Goal: Task Accomplishment & Management: Use online tool/utility

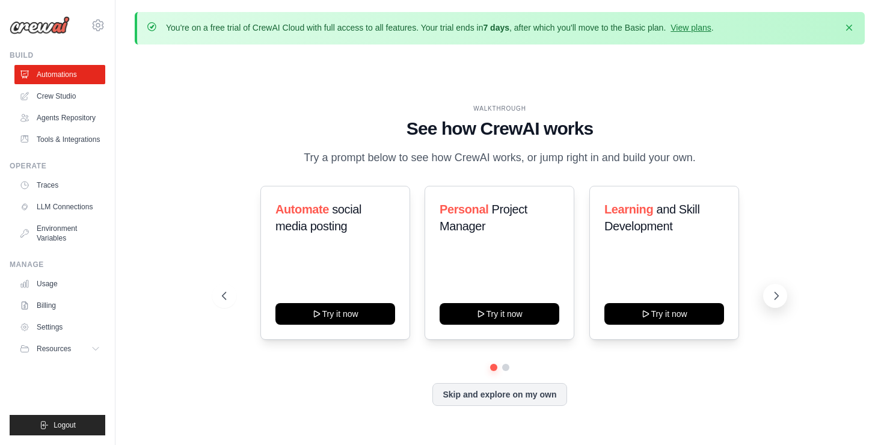
click at [775, 301] on icon at bounding box center [776, 296] width 12 height 12
click at [233, 296] on button at bounding box center [224, 296] width 24 height 24
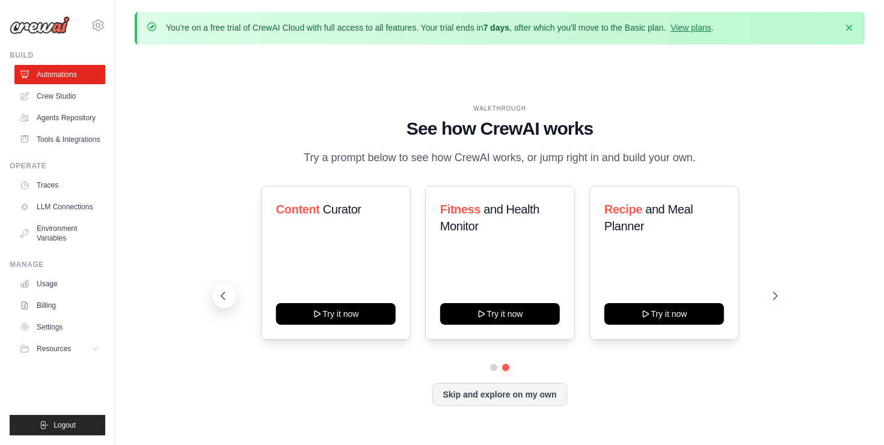
click at [233, 296] on button at bounding box center [224, 296] width 24 height 24
click at [71, 119] on link "Agents Repository" at bounding box center [61, 117] width 91 height 19
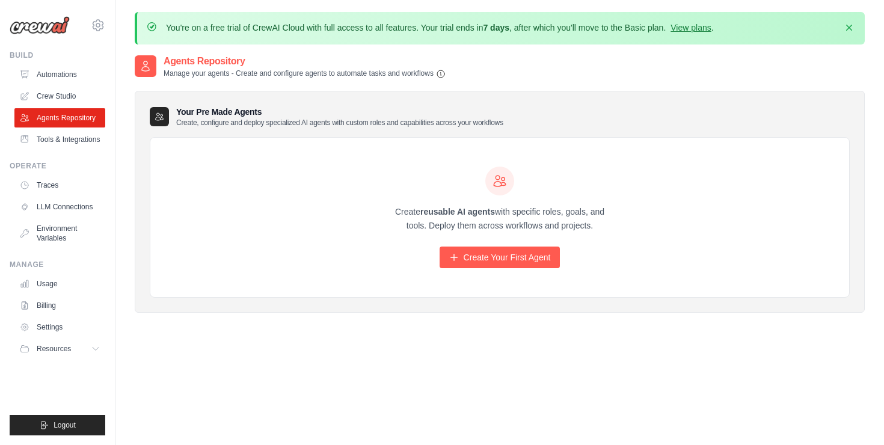
click at [216, 73] on p "Manage your agents - Create and configure agents to automate tasks and workflows" at bounding box center [305, 74] width 282 height 10
click at [95, 346] on icon at bounding box center [97, 349] width 10 height 10
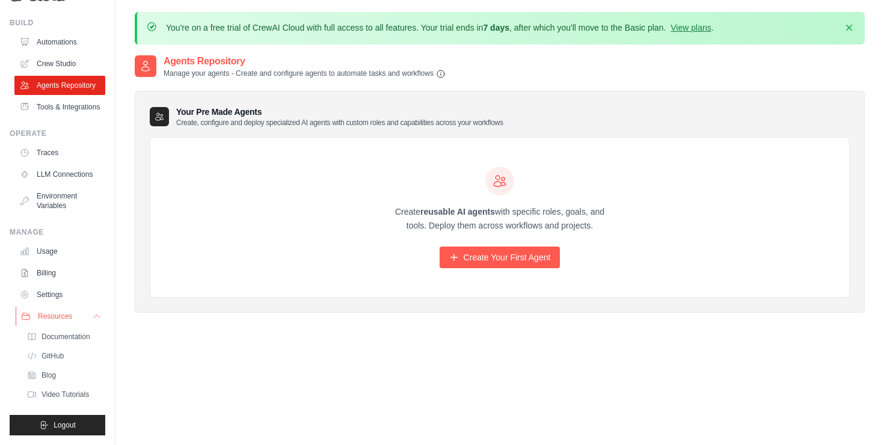
click at [99, 315] on icon at bounding box center [97, 317] width 10 height 10
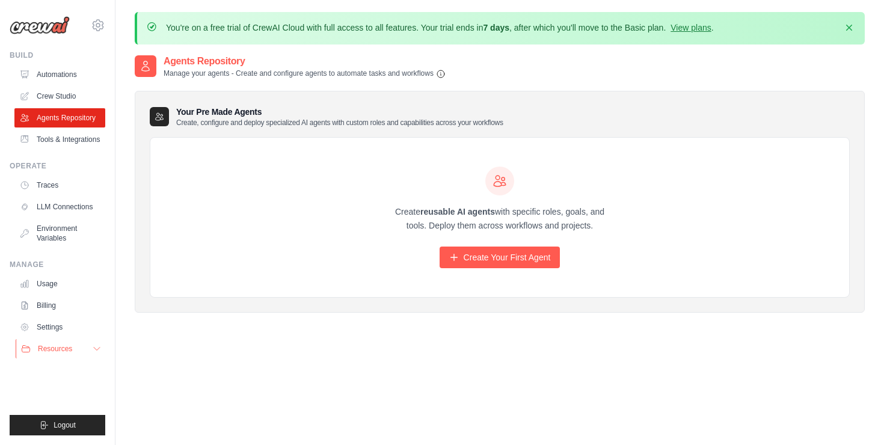
scroll to position [0, 0]
click at [503, 256] on link "Create Your First Agent" at bounding box center [500, 258] width 121 height 22
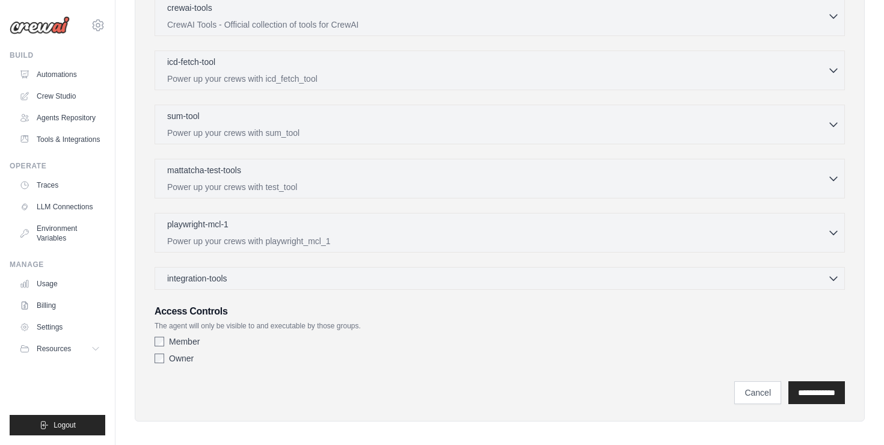
scroll to position [387, 0]
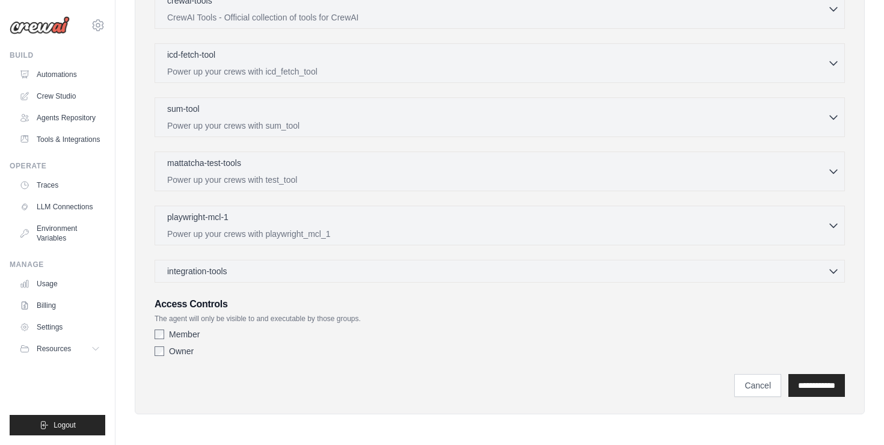
click at [505, 279] on div "integration-tools 0 selected Gmail HubSpot Microsoft Teams" at bounding box center [500, 271] width 690 height 23
click at [505, 276] on div "integration-tools 0 selected Gmail HubSpot Microsoft Teams" at bounding box center [500, 271] width 690 height 23
click at [512, 227] on p "Power up your crews with playwright_mcl_1" at bounding box center [497, 233] width 660 height 12
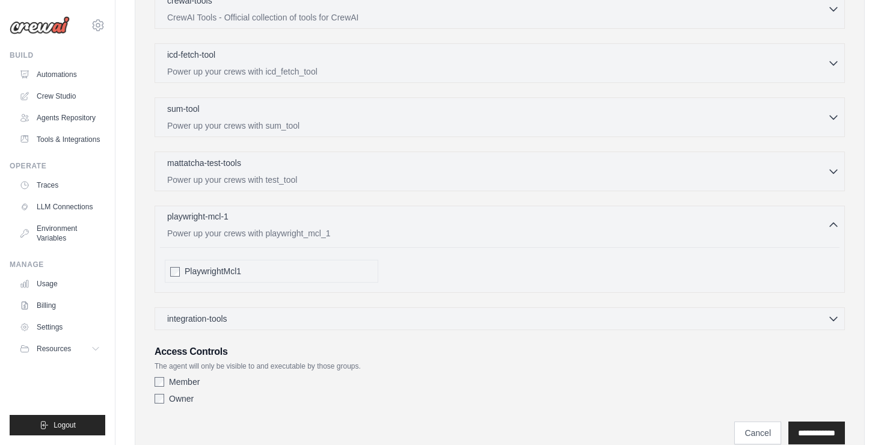
click at [512, 227] on p "Power up your crews with playwright_mcl_1" at bounding box center [497, 233] width 660 height 12
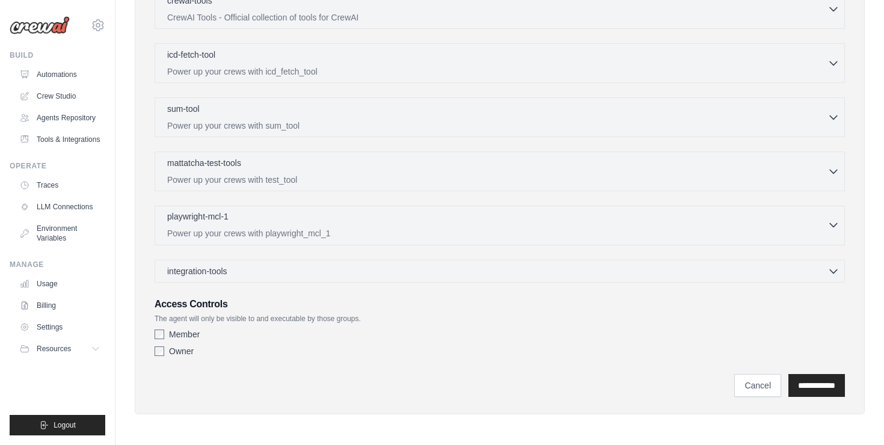
click at [512, 227] on p "Power up your crews with playwright_mcl_1" at bounding box center [497, 233] width 660 height 12
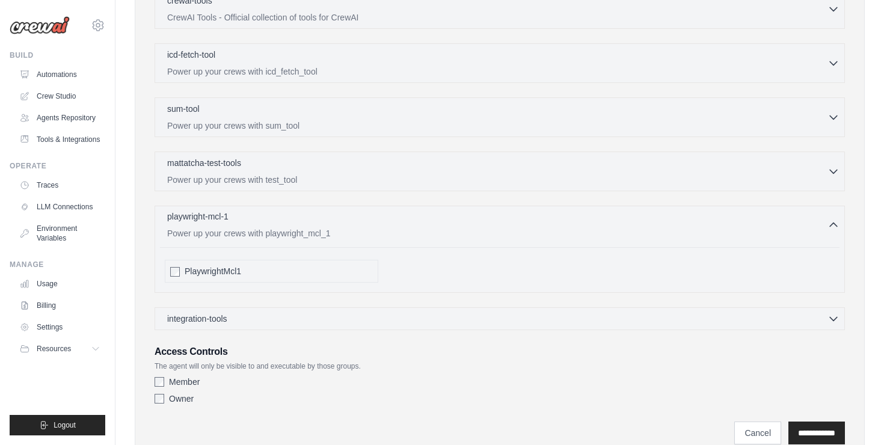
click at [512, 227] on p "Power up your crews with playwright_mcl_1" at bounding box center [497, 233] width 660 height 12
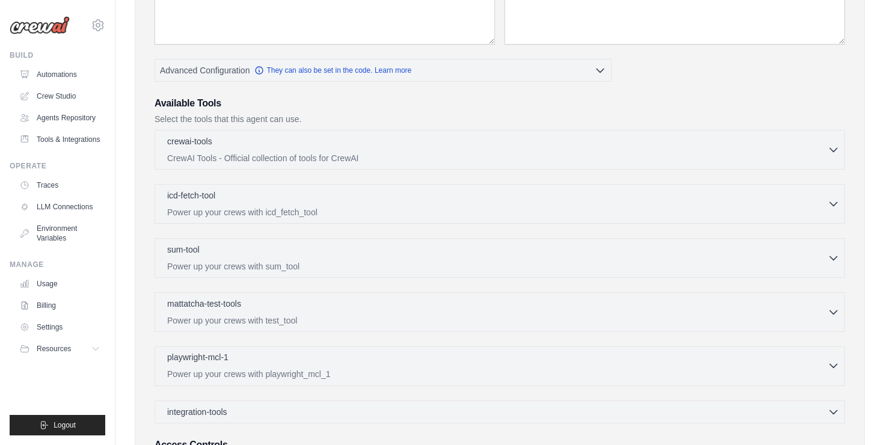
scroll to position [207, 0]
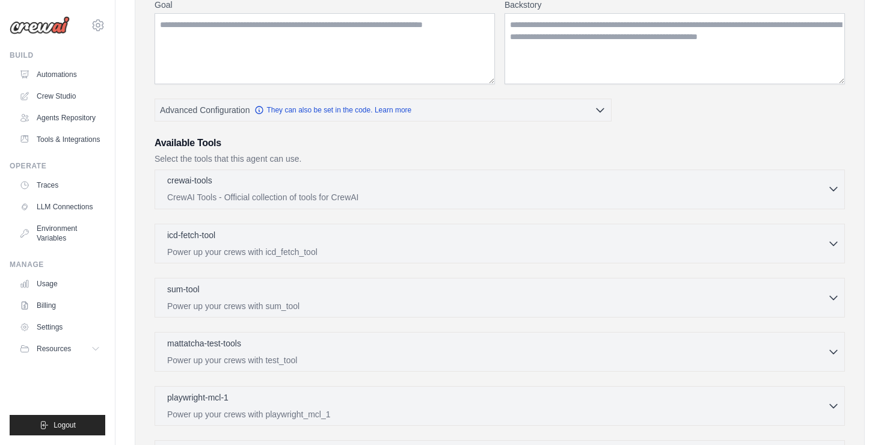
click at [437, 198] on p "CrewAI Tools - Official collection of tools for CrewAI" at bounding box center [497, 197] width 660 height 12
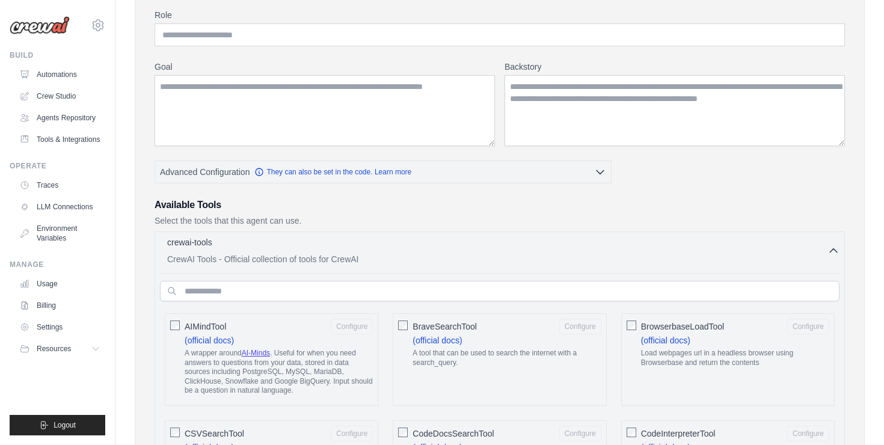
scroll to position [0, 0]
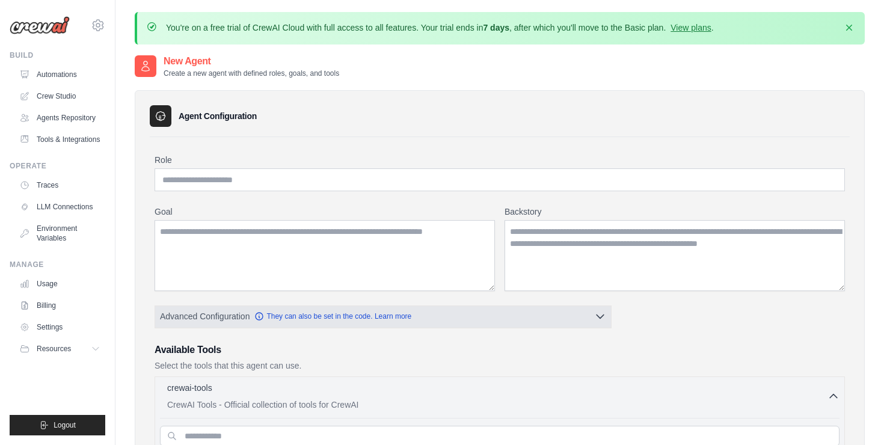
click at [603, 320] on icon "button" at bounding box center [600, 316] width 12 height 12
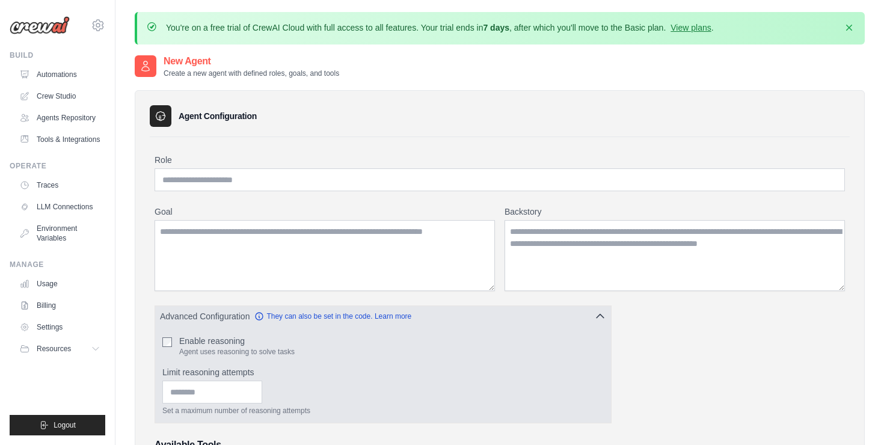
click at [602, 318] on icon "button" at bounding box center [600, 316] width 12 height 12
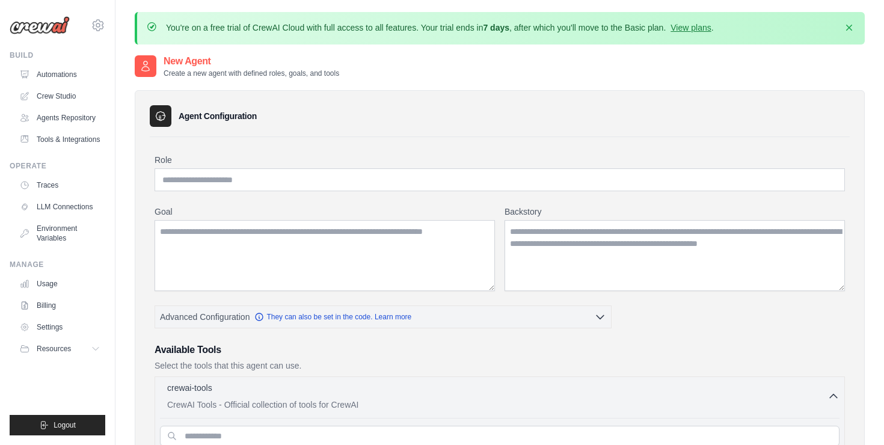
click at [562, 351] on h3 "Available Tools" at bounding box center [500, 350] width 690 height 14
click at [554, 348] on h3 "Available Tools" at bounding box center [500, 350] width 690 height 14
click at [390, 360] on p "Select the tools that this agent can use." at bounding box center [500, 366] width 690 height 12
click at [392, 355] on h3 "Available Tools" at bounding box center [500, 350] width 690 height 14
